Goal: Task Accomplishment & Management: Use online tool/utility

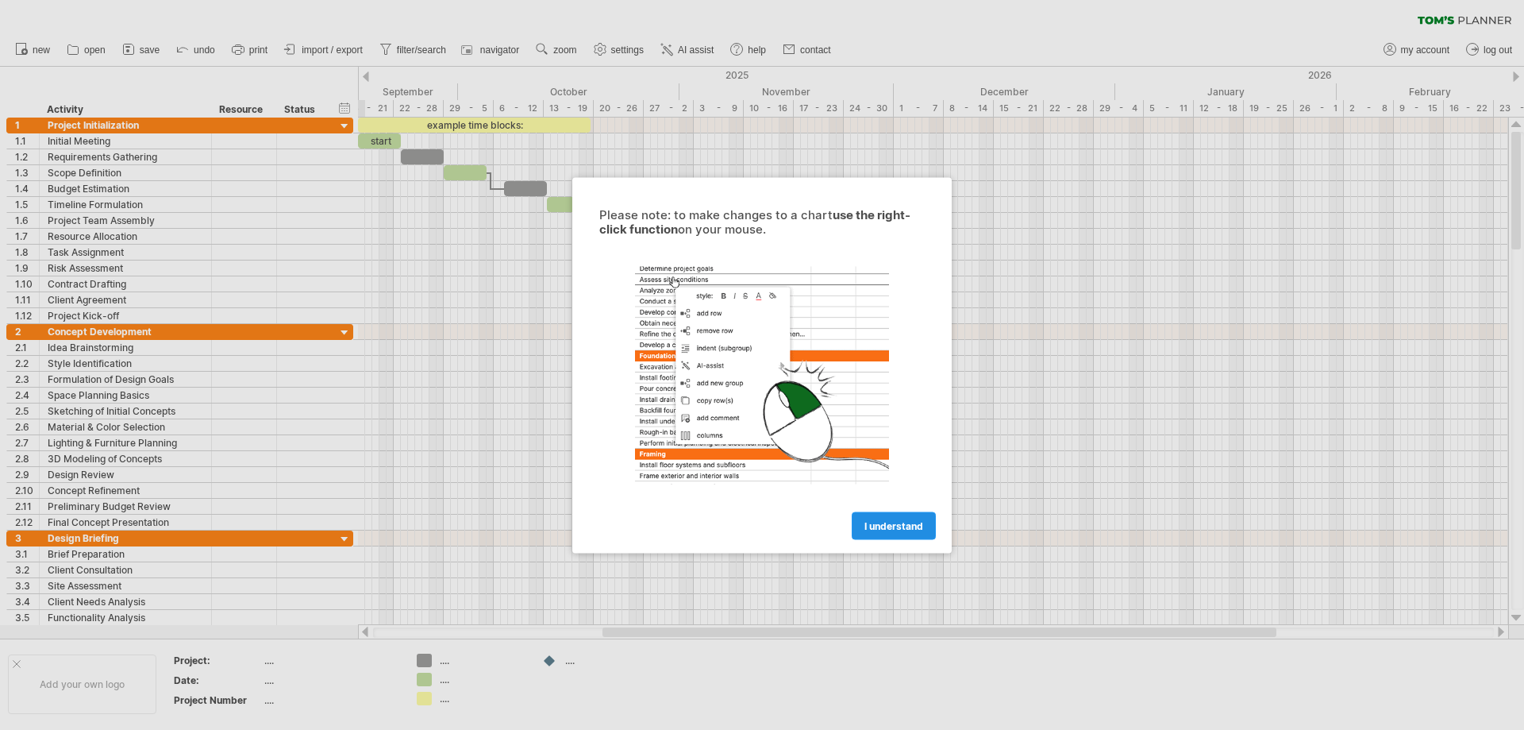
click at [889, 523] on span "I understand" at bounding box center [894, 525] width 59 height 12
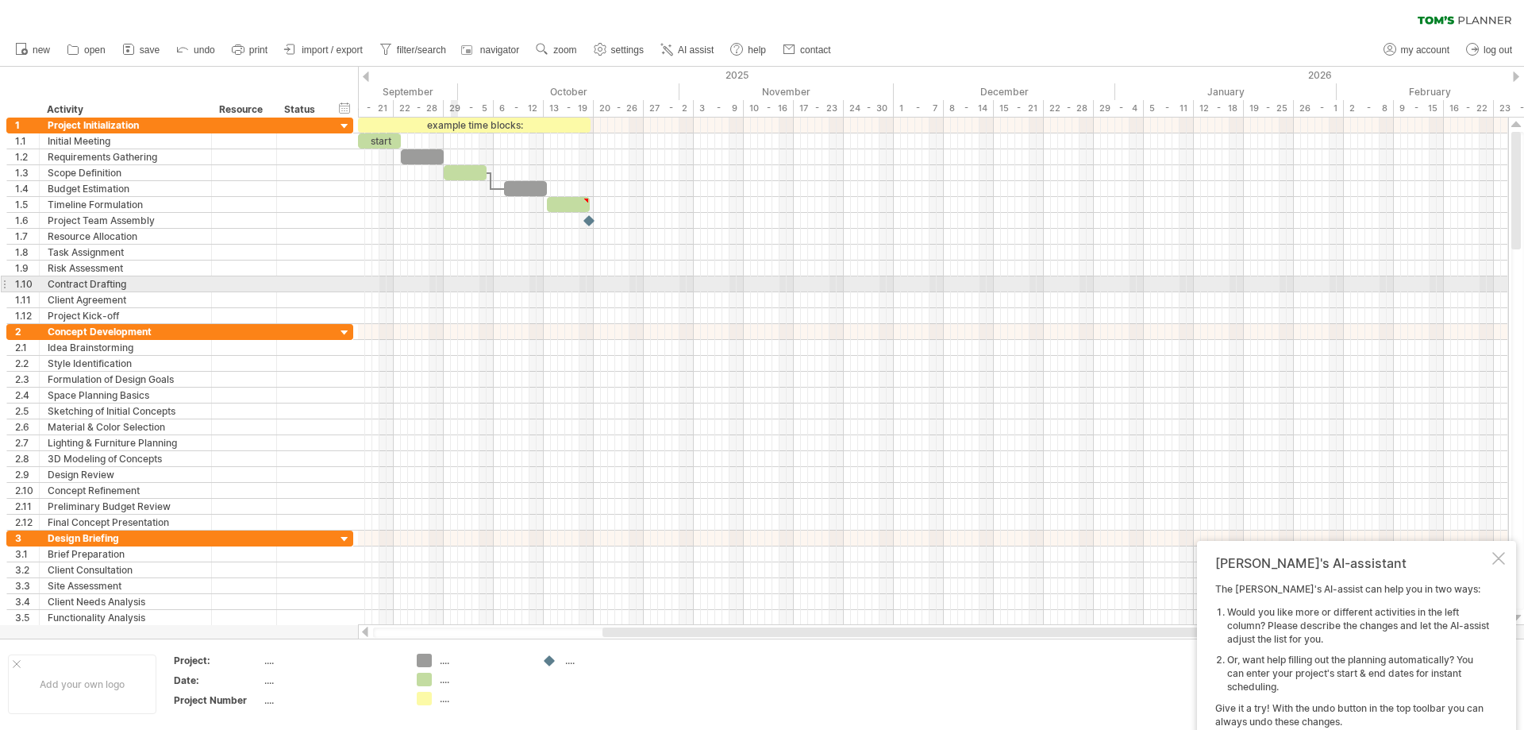
click at [453, 276] on div at bounding box center [933, 268] width 1150 height 16
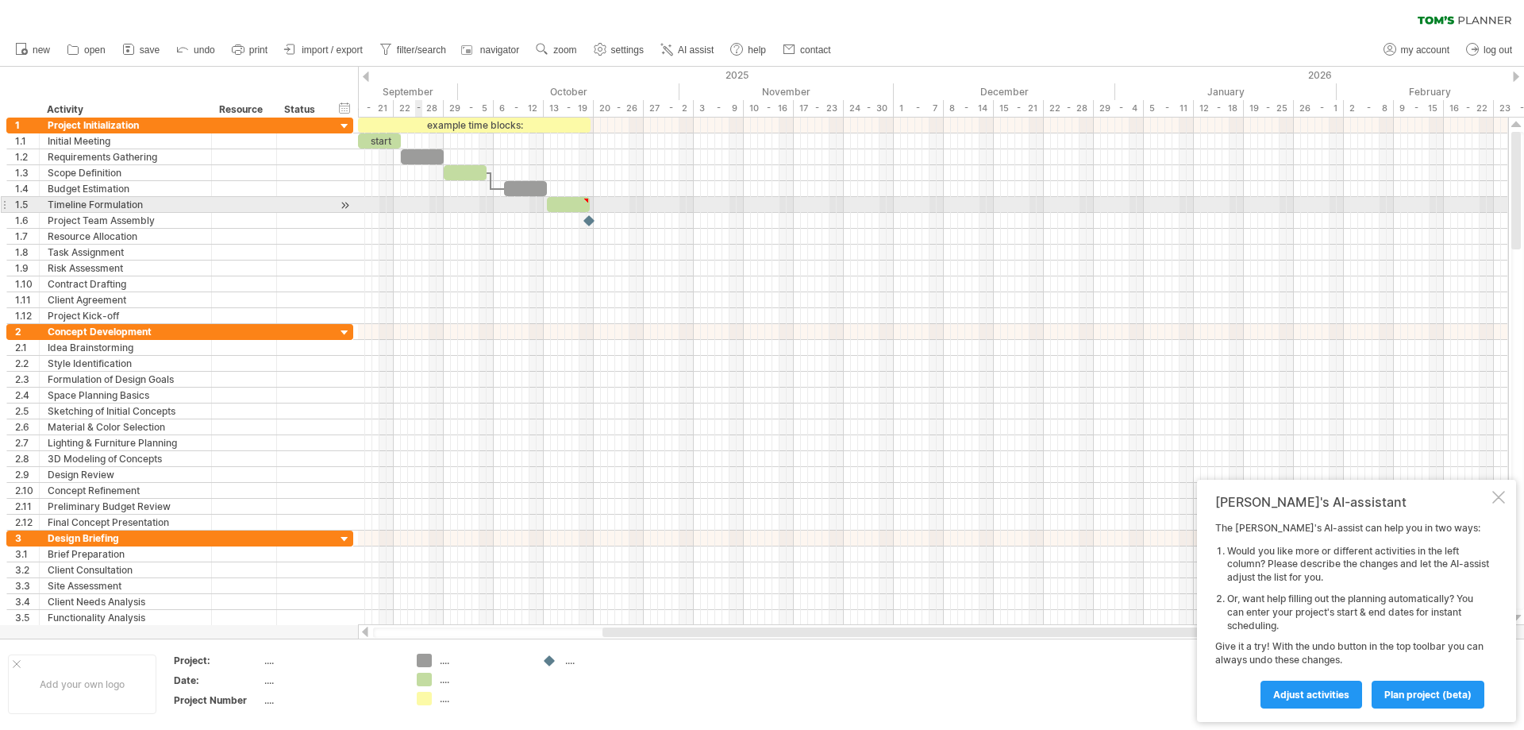
click at [418, 207] on div at bounding box center [933, 205] width 1150 height 16
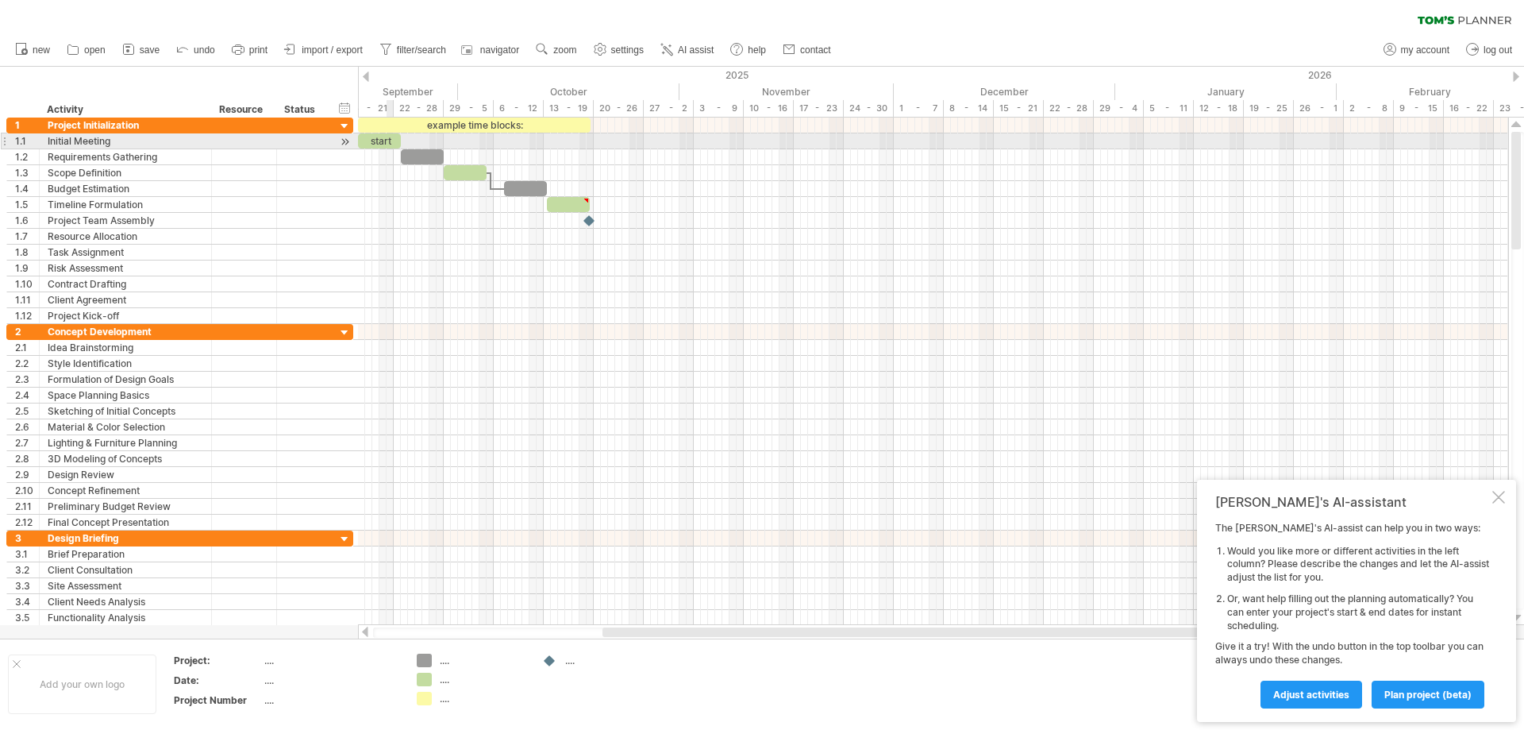
click at [388, 138] on div "start" at bounding box center [379, 140] width 43 height 15
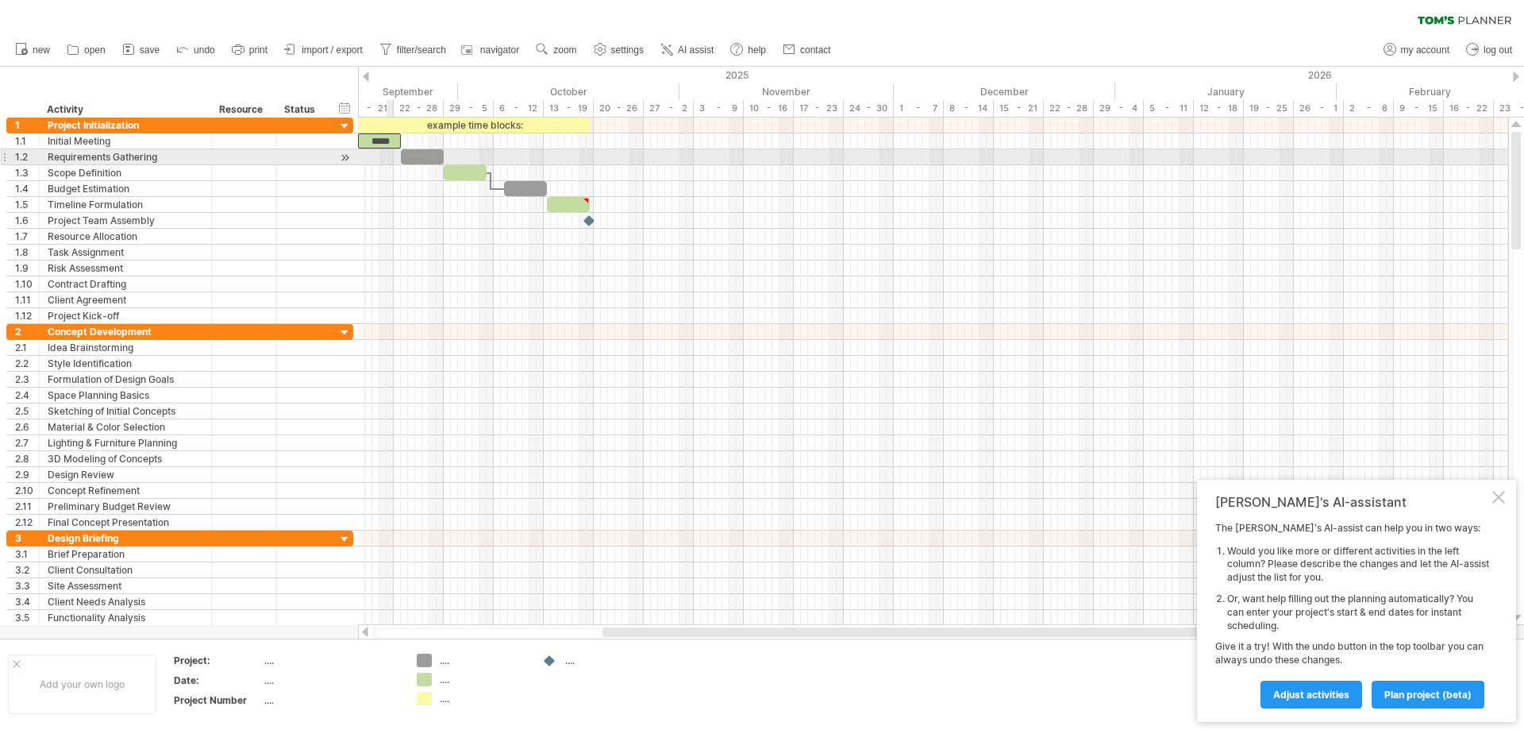
click at [393, 159] on div at bounding box center [933, 157] width 1150 height 16
click at [410, 152] on div at bounding box center [422, 156] width 43 height 15
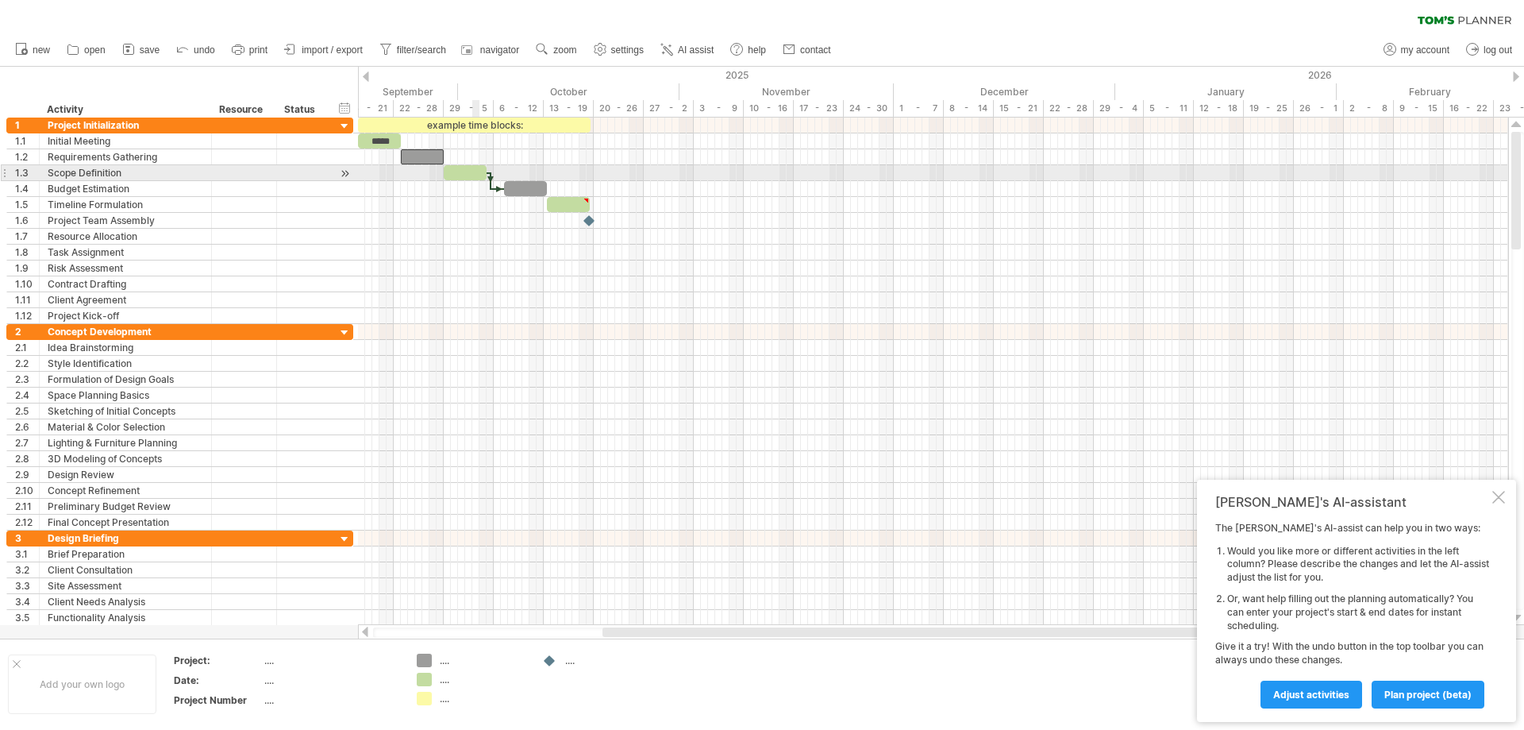
click at [478, 167] on div at bounding box center [465, 172] width 43 height 15
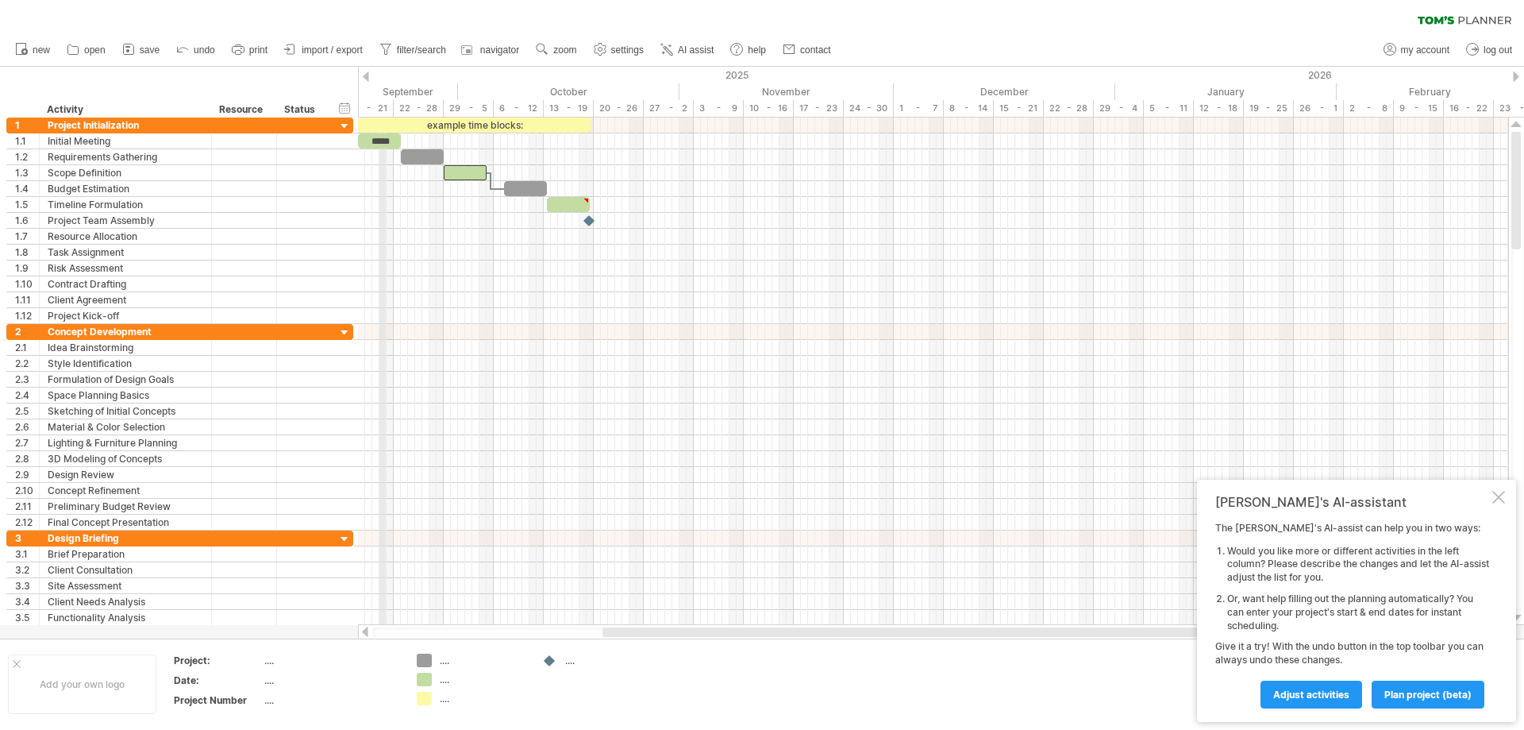
click at [382, 106] on div "15 - 21" at bounding box center [369, 108] width 50 height 17
click at [399, 107] on div "22 - 28" at bounding box center [419, 108] width 50 height 17
click at [344, 105] on div "hide start/end/duration show start/end/duration" at bounding box center [344, 107] width 15 height 17
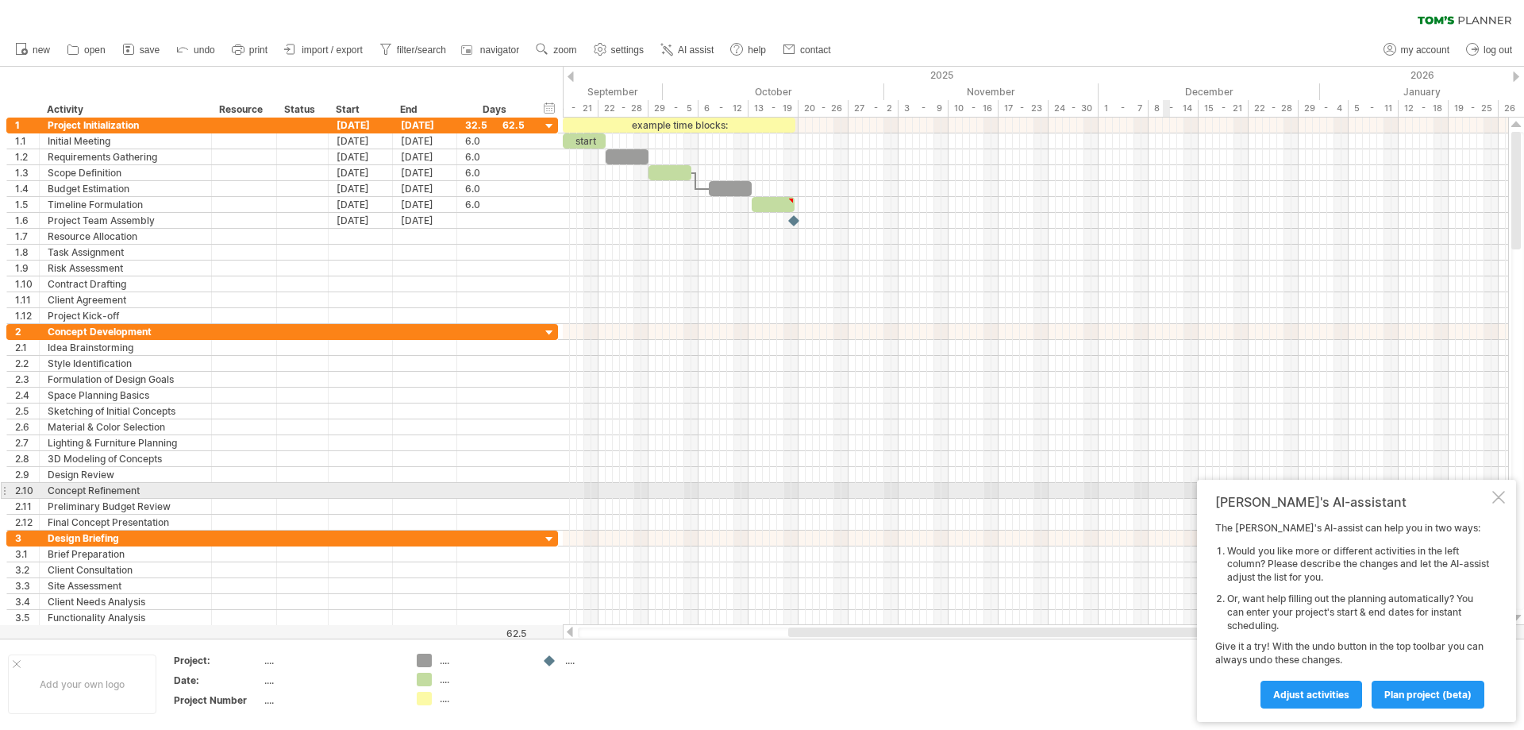
click at [1499, 496] on div at bounding box center [1499, 497] width 13 height 13
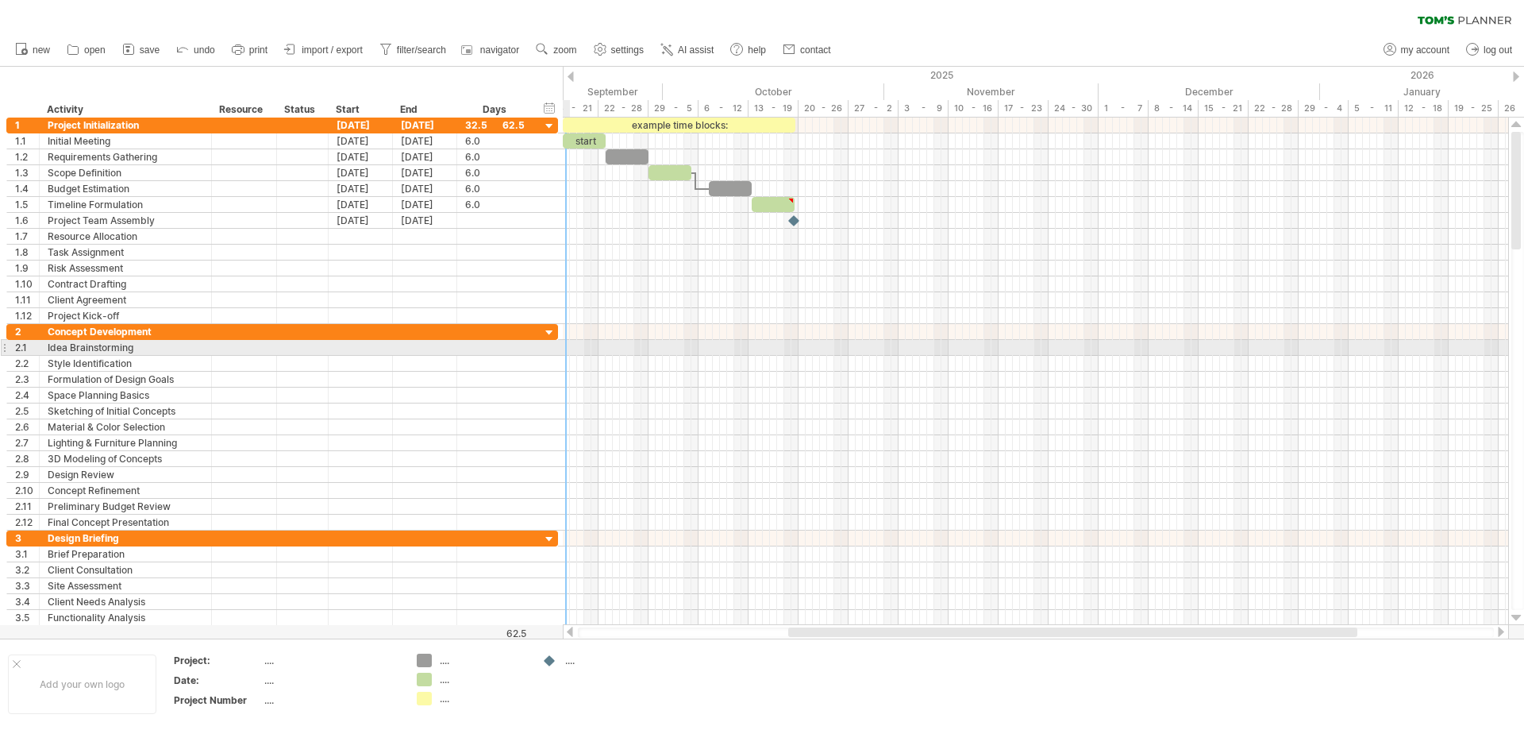
click at [553, 347] on div "**********" at bounding box center [282, 348] width 552 height 16
click at [581, 347] on div at bounding box center [1036, 348] width 946 height 16
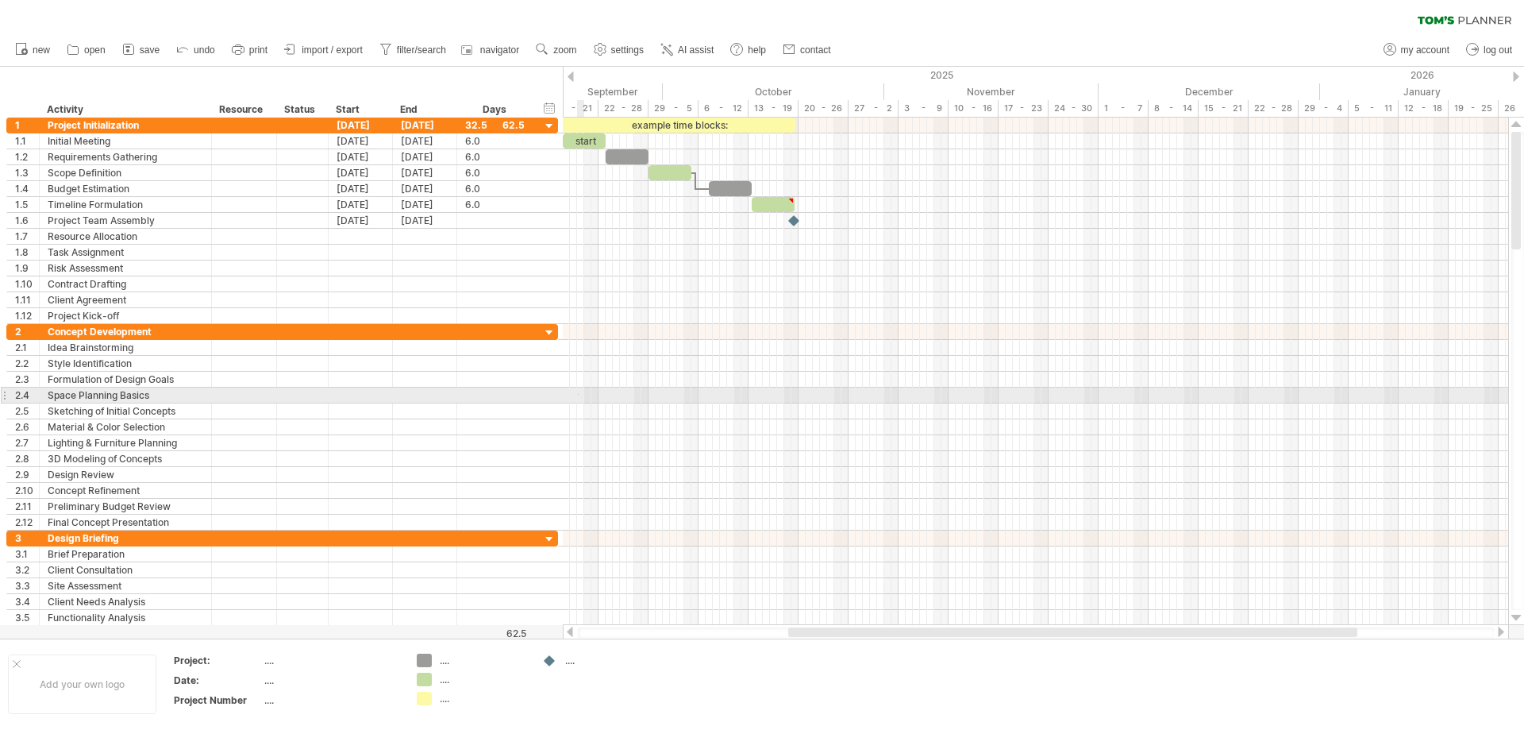
click at [579, 394] on div at bounding box center [1036, 395] width 946 height 16
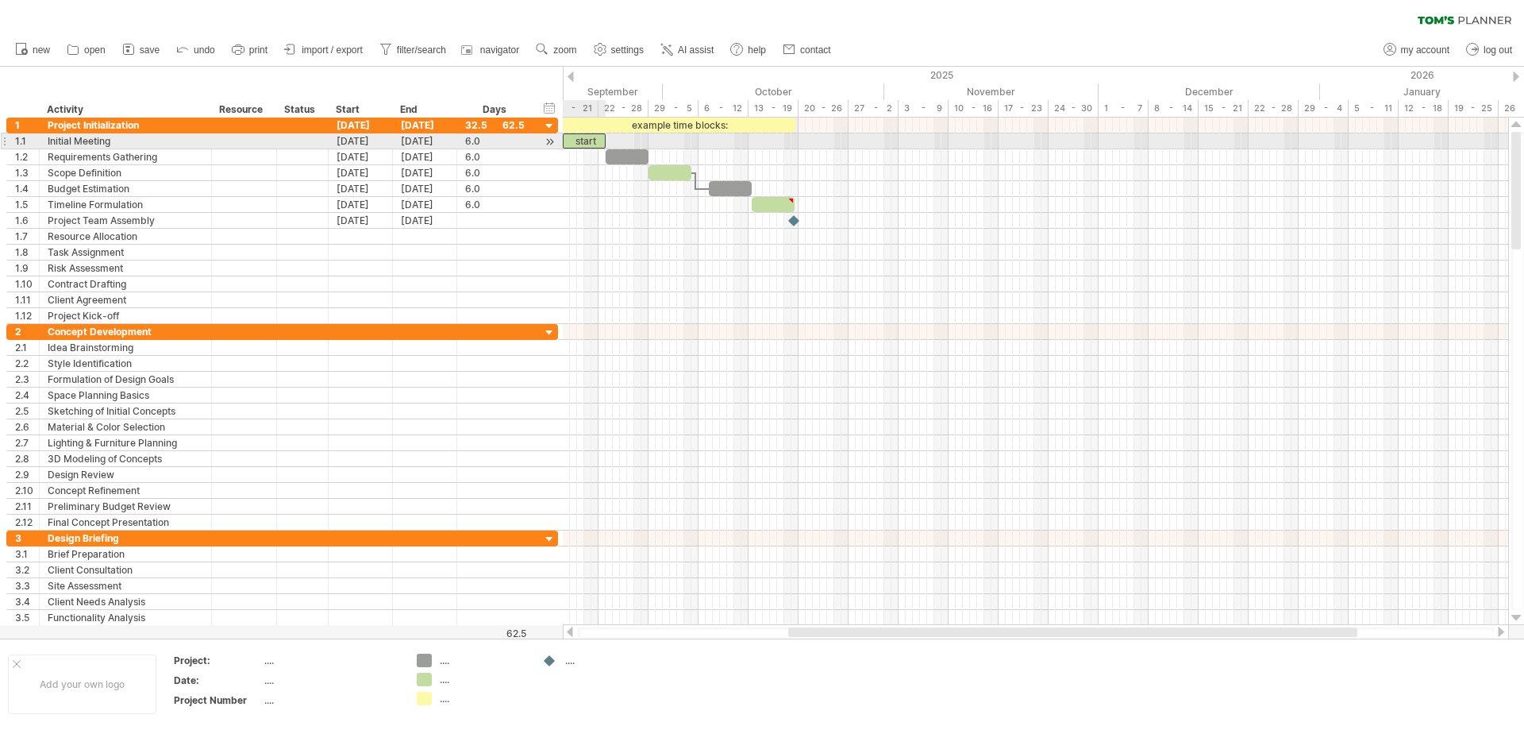
click at [577, 146] on div "start" at bounding box center [584, 140] width 43 height 15
click at [552, 141] on div at bounding box center [549, 141] width 15 height 17
click at [551, 141] on div at bounding box center [549, 141] width 15 height 17
click at [549, 141] on div at bounding box center [549, 141] width 15 height 17
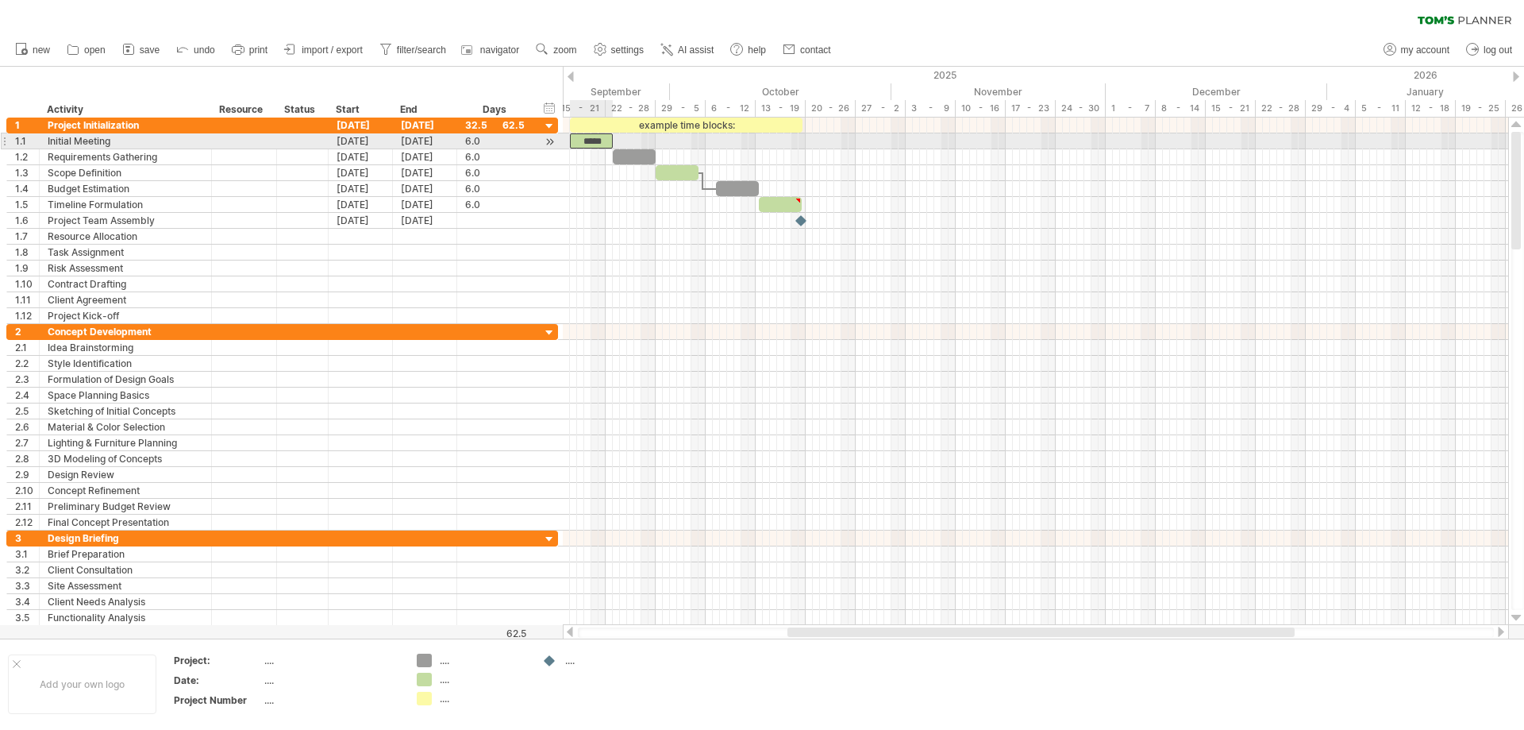
click at [607, 141] on div "*****" at bounding box center [591, 140] width 43 height 15
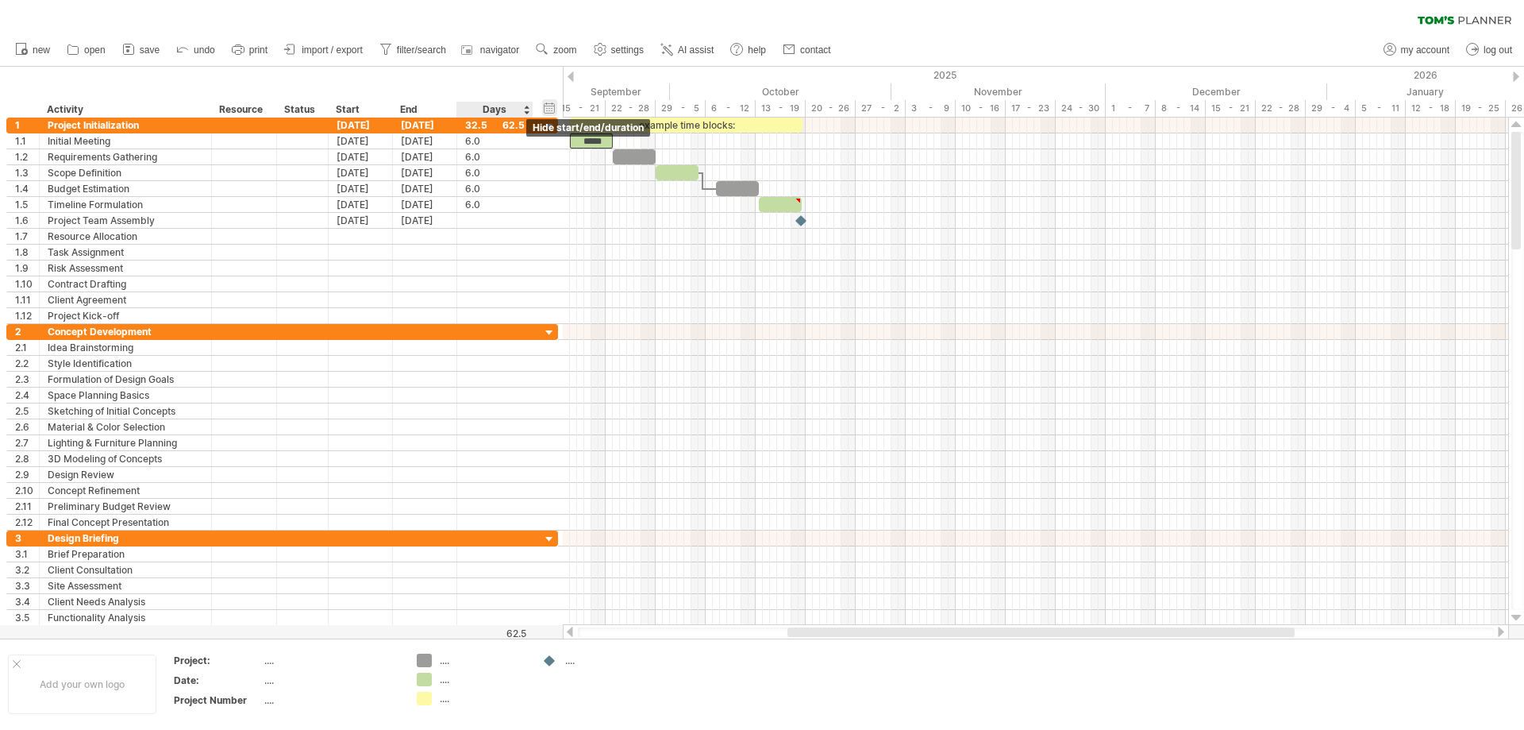
click at [552, 106] on div "hide start/end/duration show start/end/duration" at bounding box center [549, 107] width 15 height 17
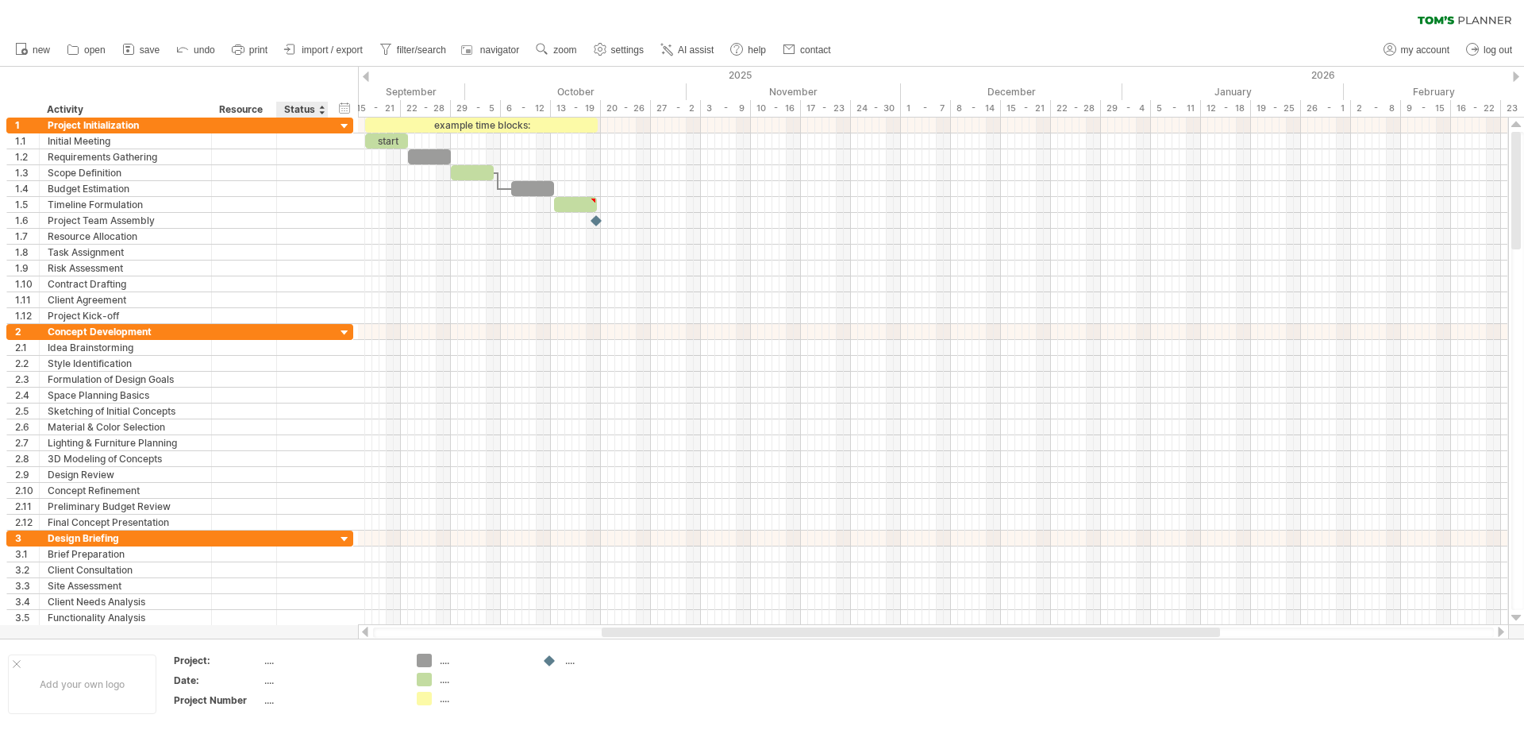
click at [303, 106] on div "Status" at bounding box center [301, 110] width 35 height 16
click at [322, 114] on div at bounding box center [321, 110] width 6 height 16
click at [319, 105] on div at bounding box center [321, 110] width 6 height 16
click at [260, 106] on div "Resource" at bounding box center [243, 110] width 48 height 16
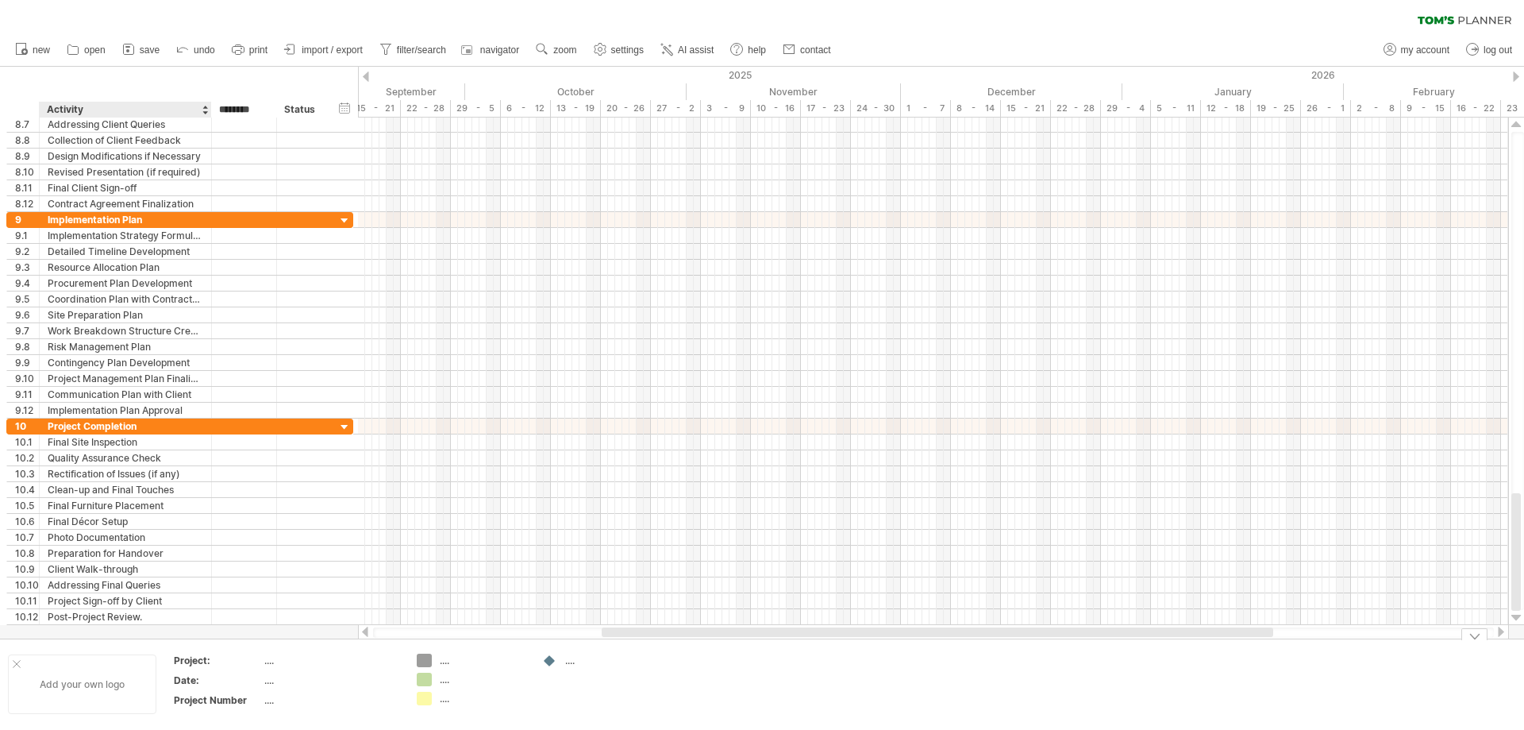
click at [133, 672] on div "Add your own logo" at bounding box center [82, 684] width 148 height 60
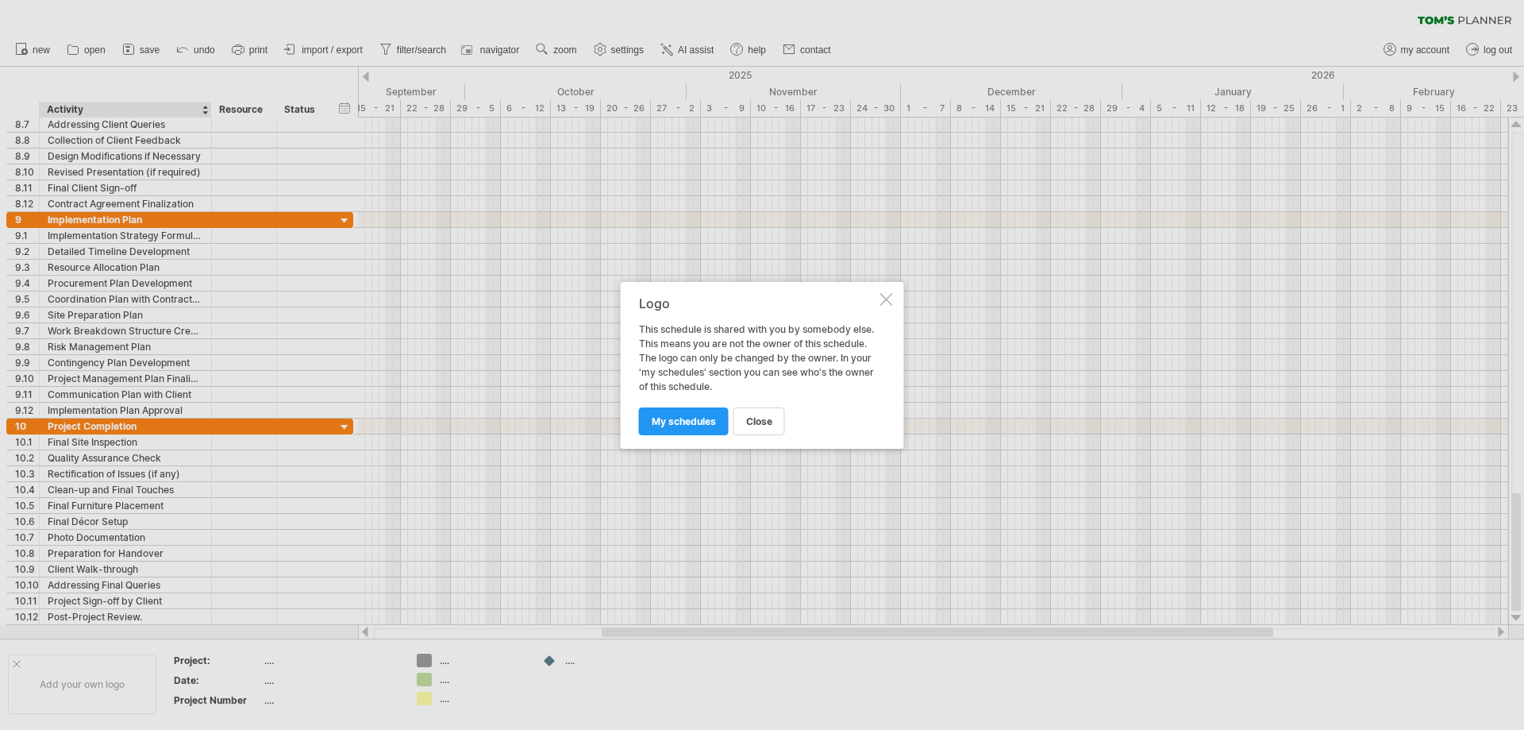
click at [885, 298] on div at bounding box center [887, 299] width 13 height 13
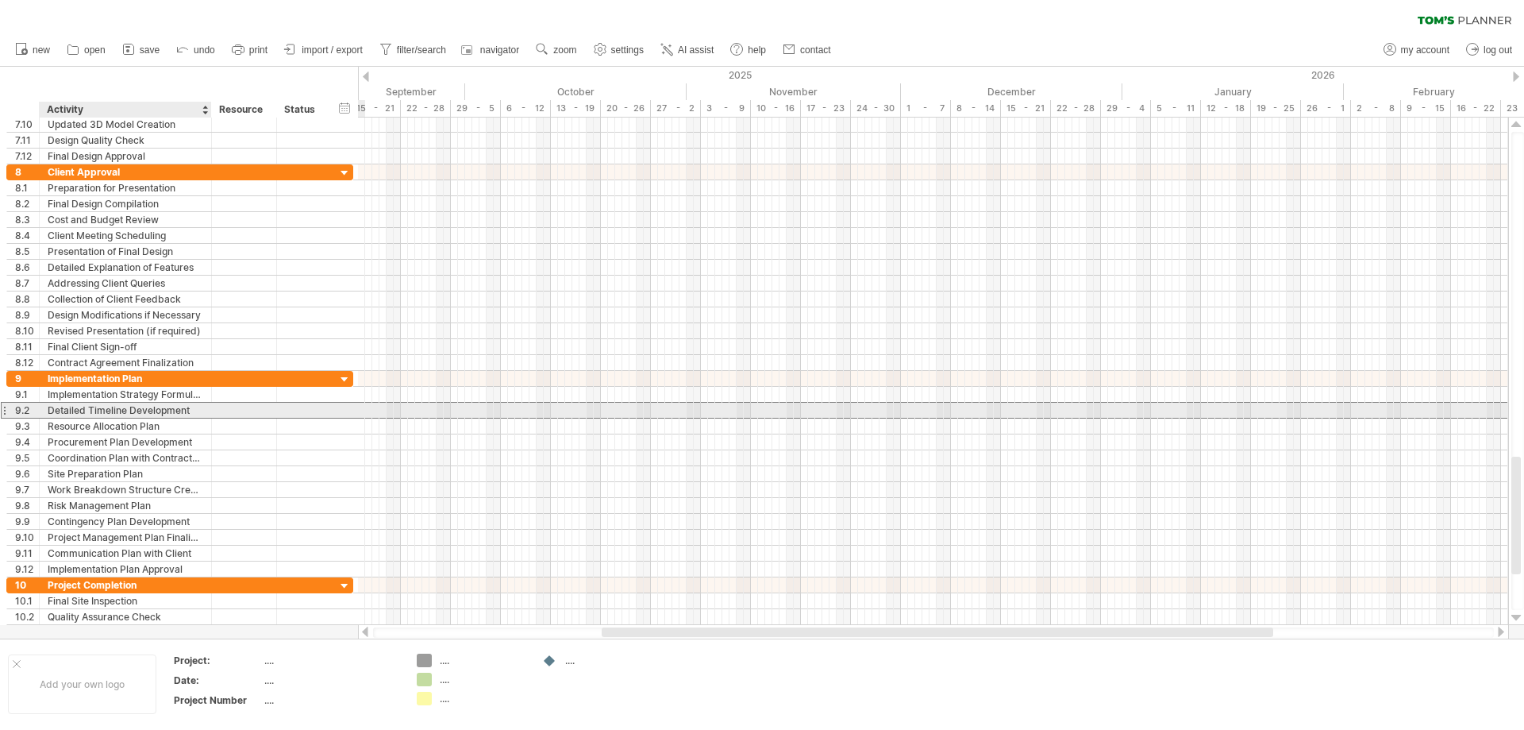
click at [148, 407] on div "Detailed Timeline Development" at bounding box center [126, 410] width 156 height 15
click at [148, 407] on input "**********" at bounding box center [126, 410] width 156 height 15
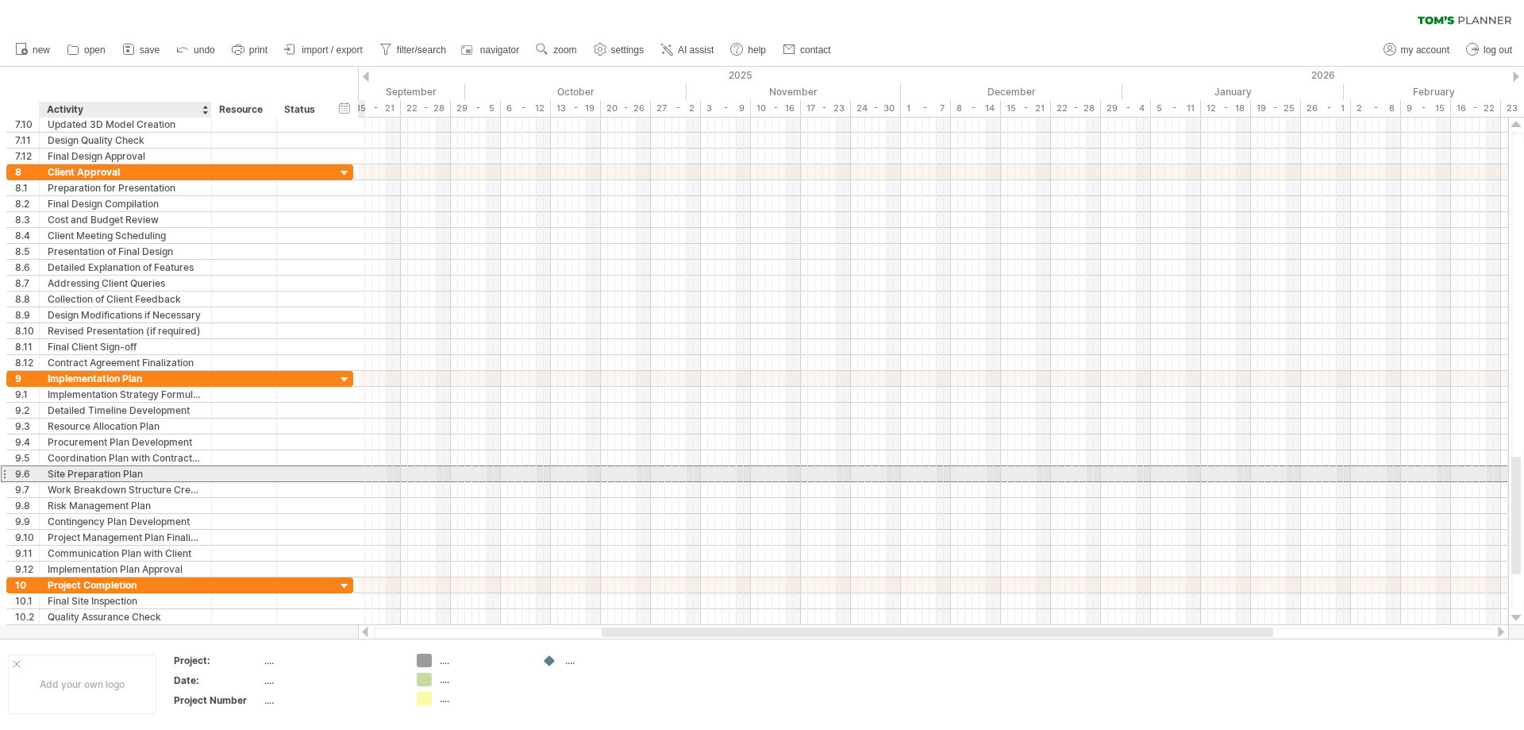
click at [168, 470] on div "Site Preparation Plan" at bounding box center [126, 473] width 156 height 15
